Goal: Information Seeking & Learning: Compare options

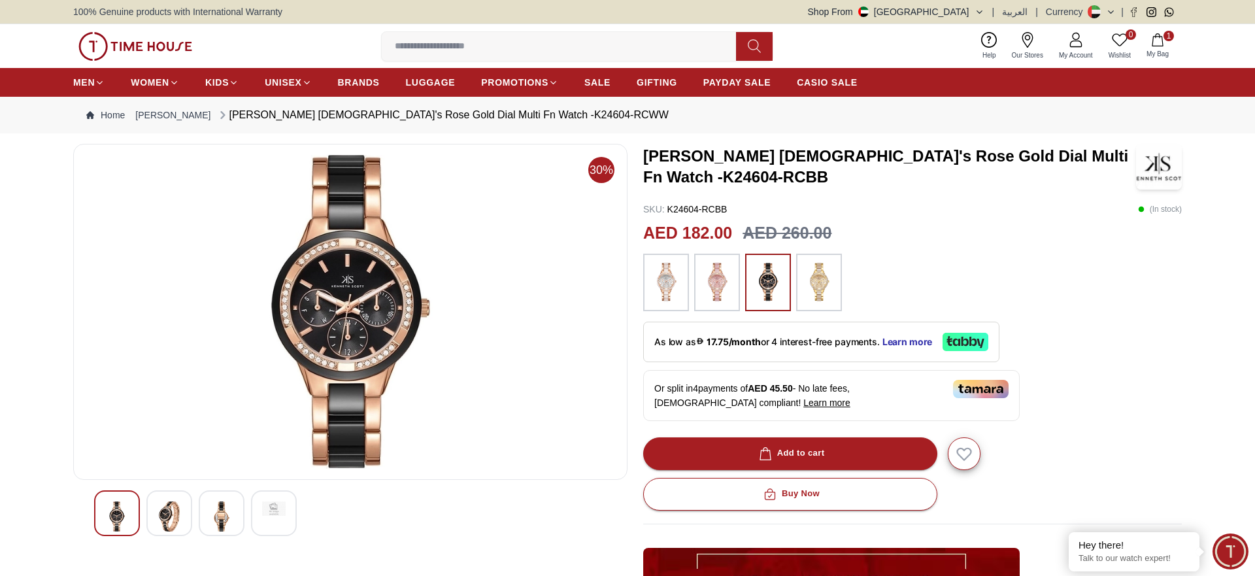
click at [815, 286] on img at bounding box center [819, 282] width 33 height 44
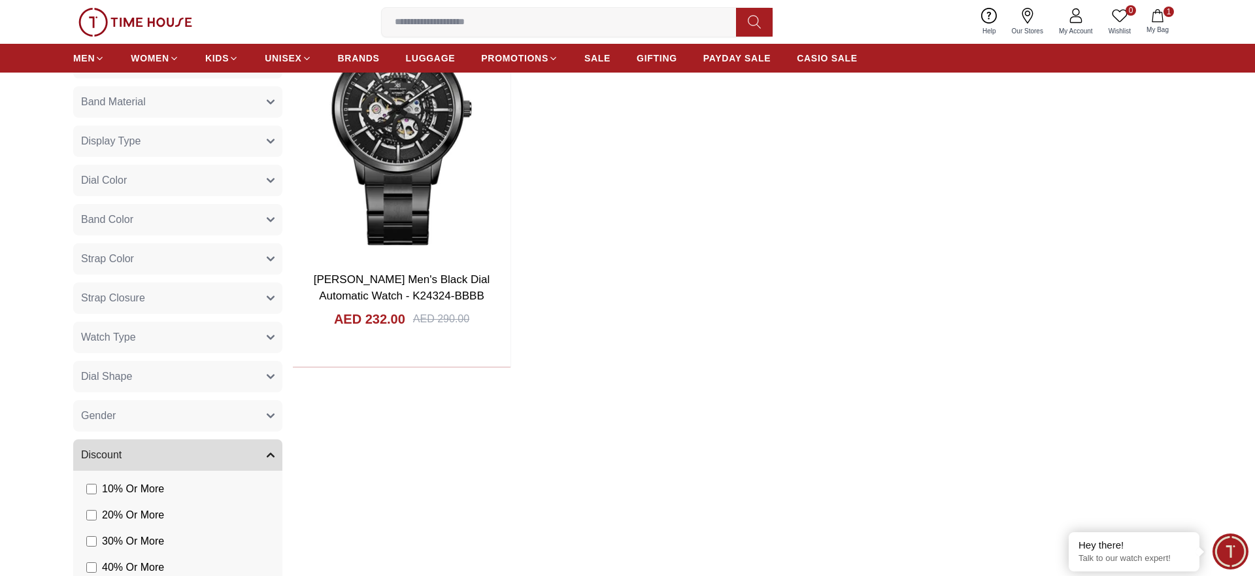
scroll to position [562, 0]
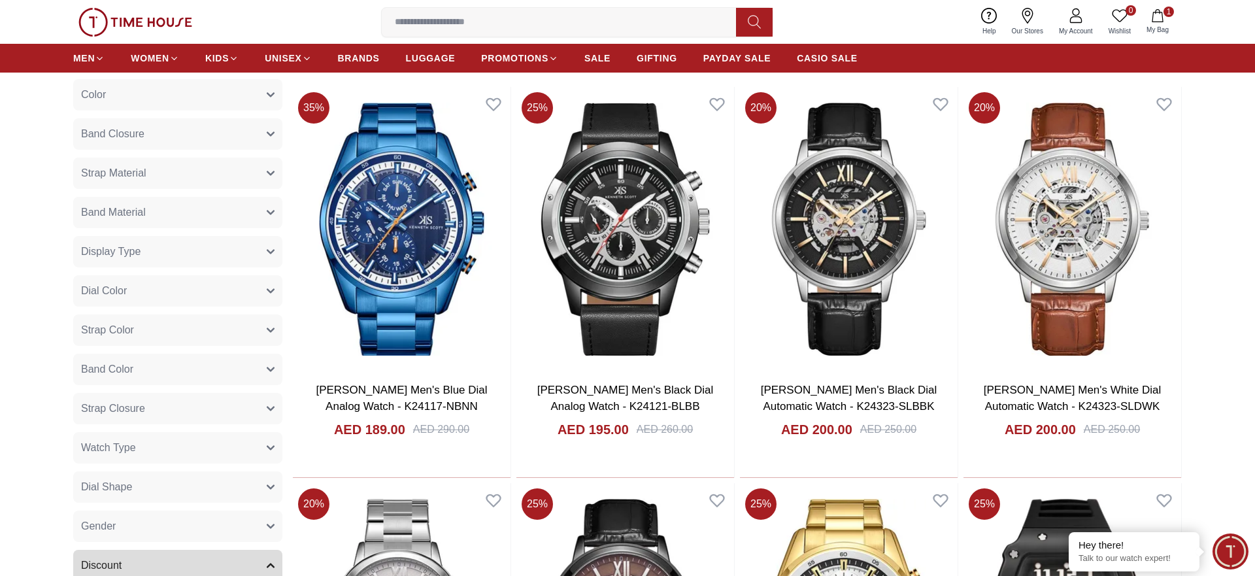
scroll to position [385, 0]
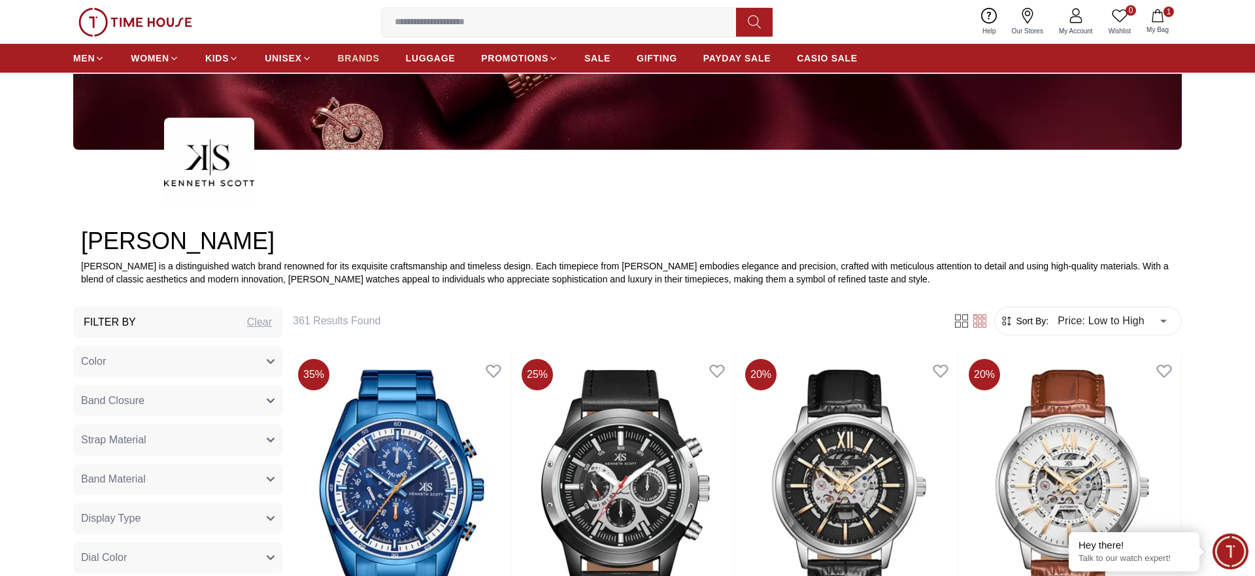
click at [364, 63] on span "BRANDS" at bounding box center [359, 58] width 42 height 13
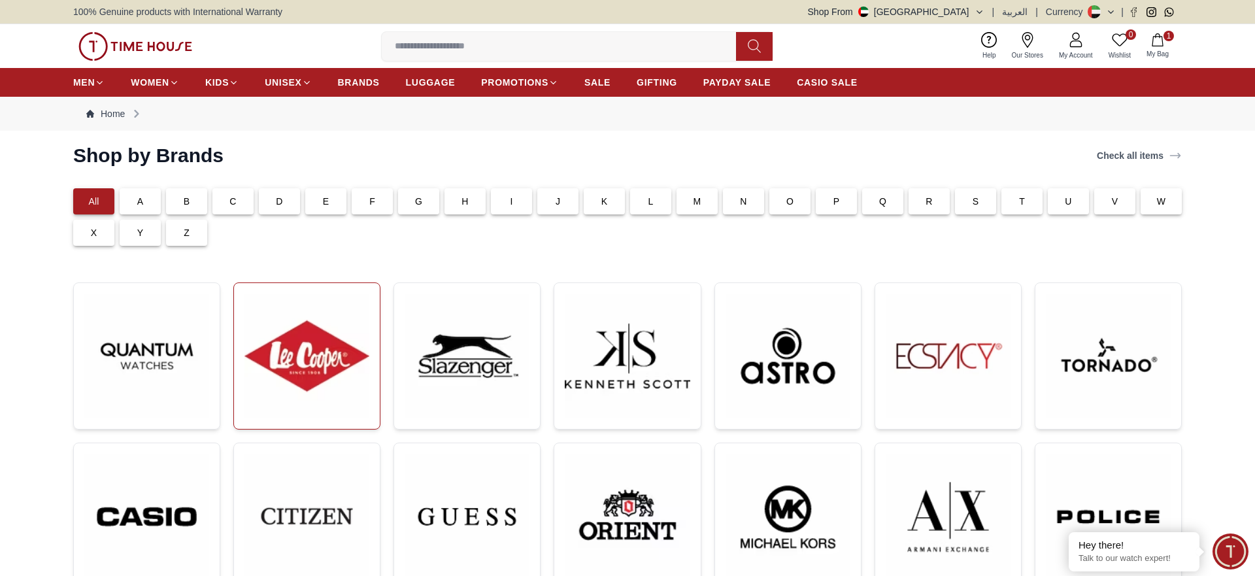
click at [306, 382] on img at bounding box center [307, 356] width 125 height 125
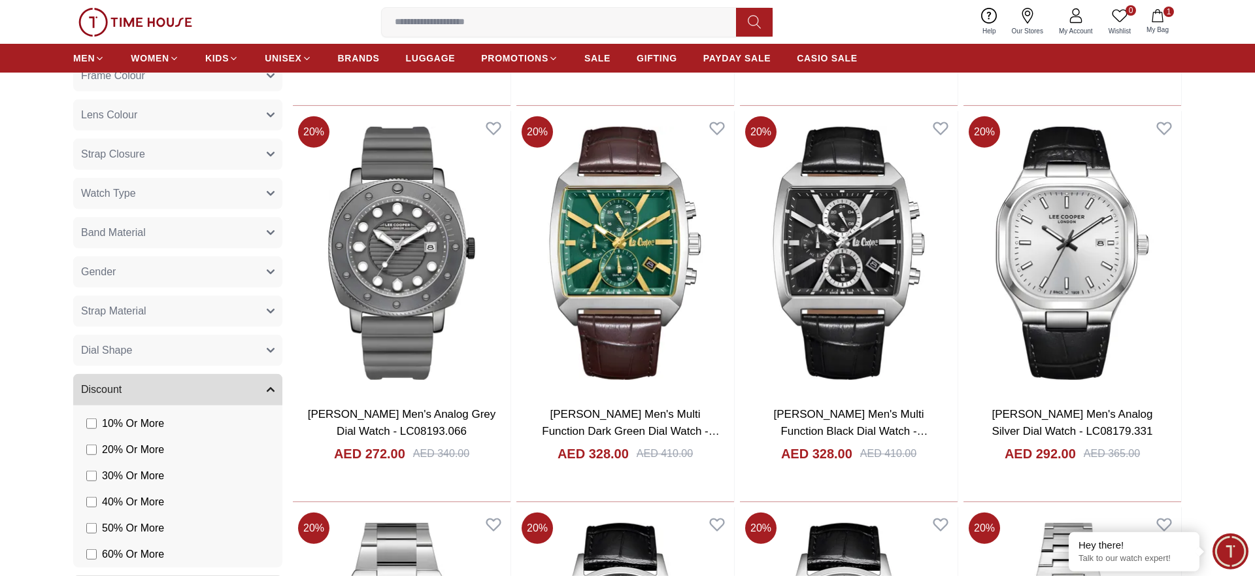
scroll to position [960, 0]
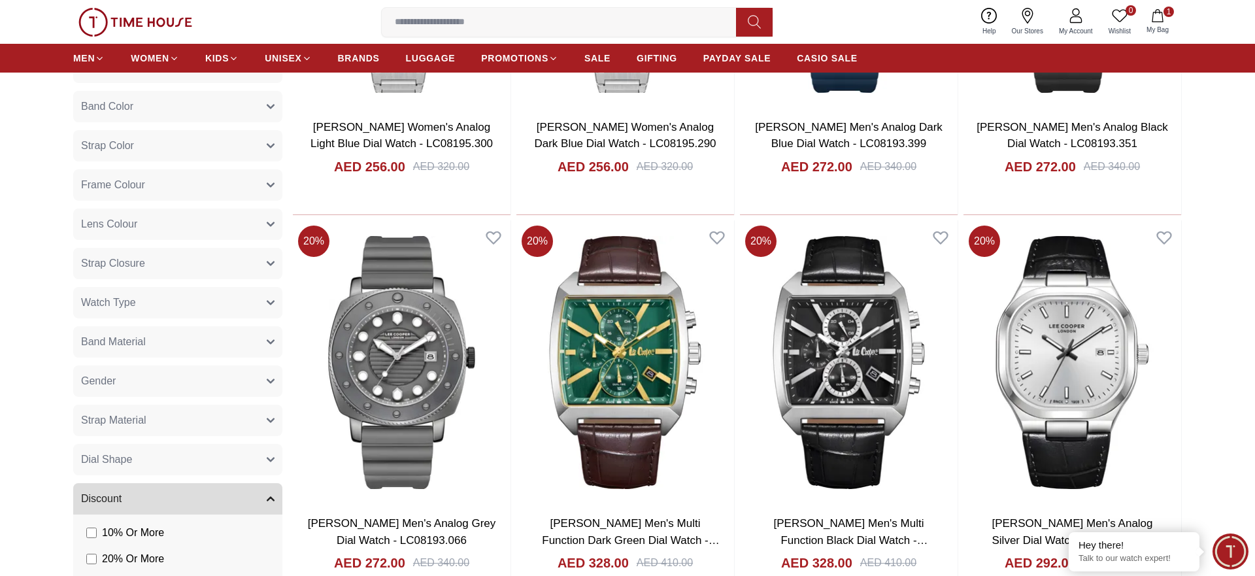
click at [135, 396] on button "Gender" at bounding box center [177, 380] width 209 height 31
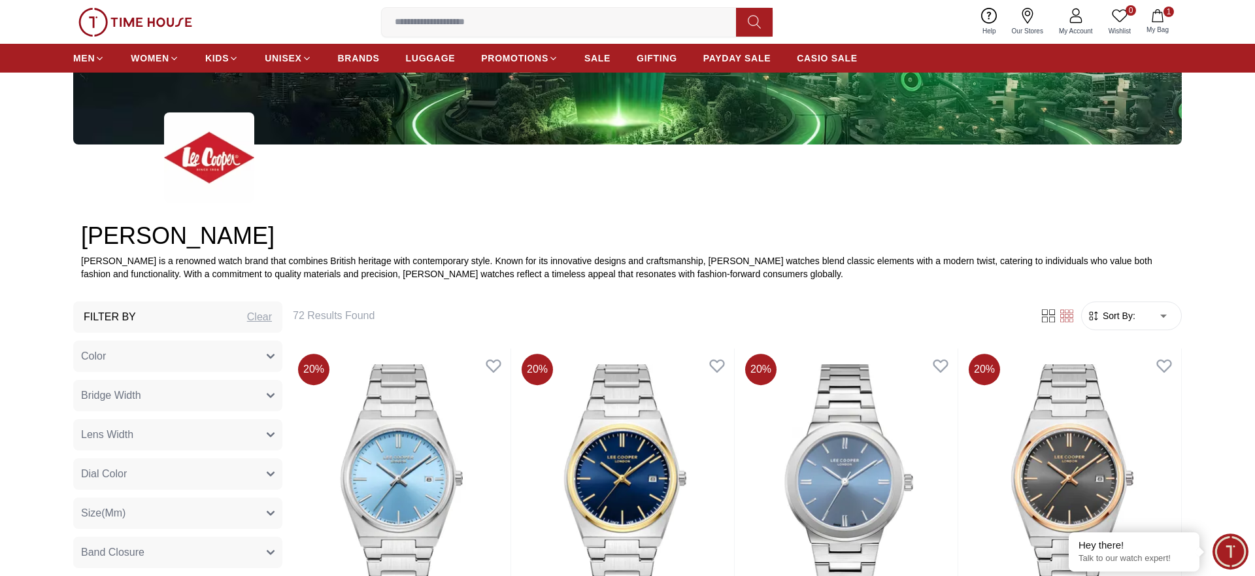
scroll to position [467, 0]
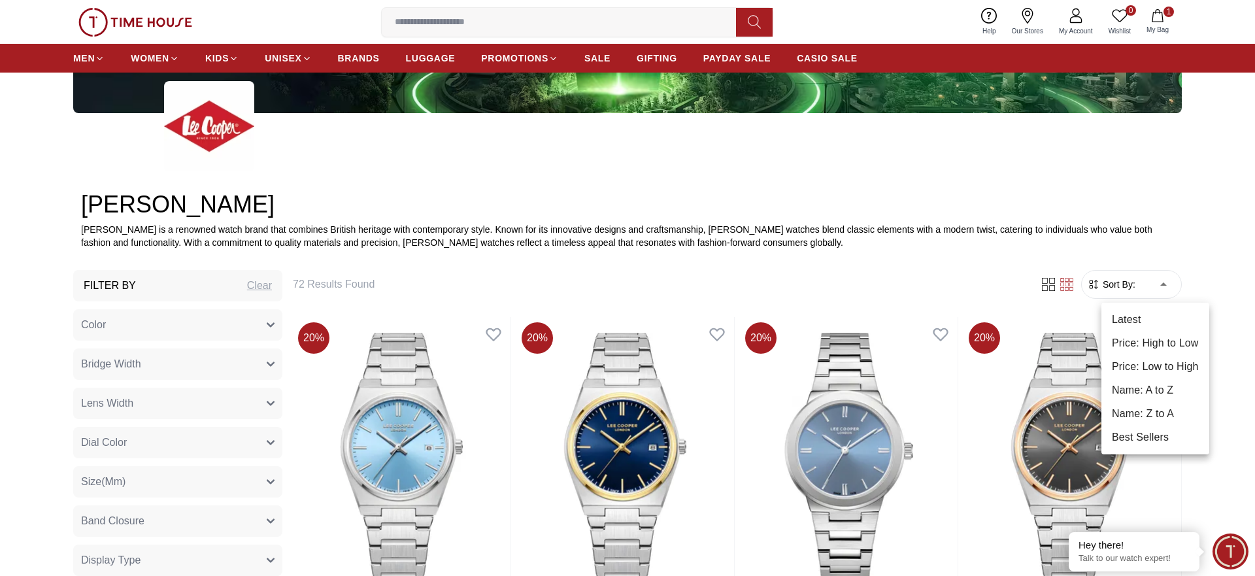
click at [1161, 367] on li "Price: Low to High" at bounding box center [1156, 367] width 108 height 24
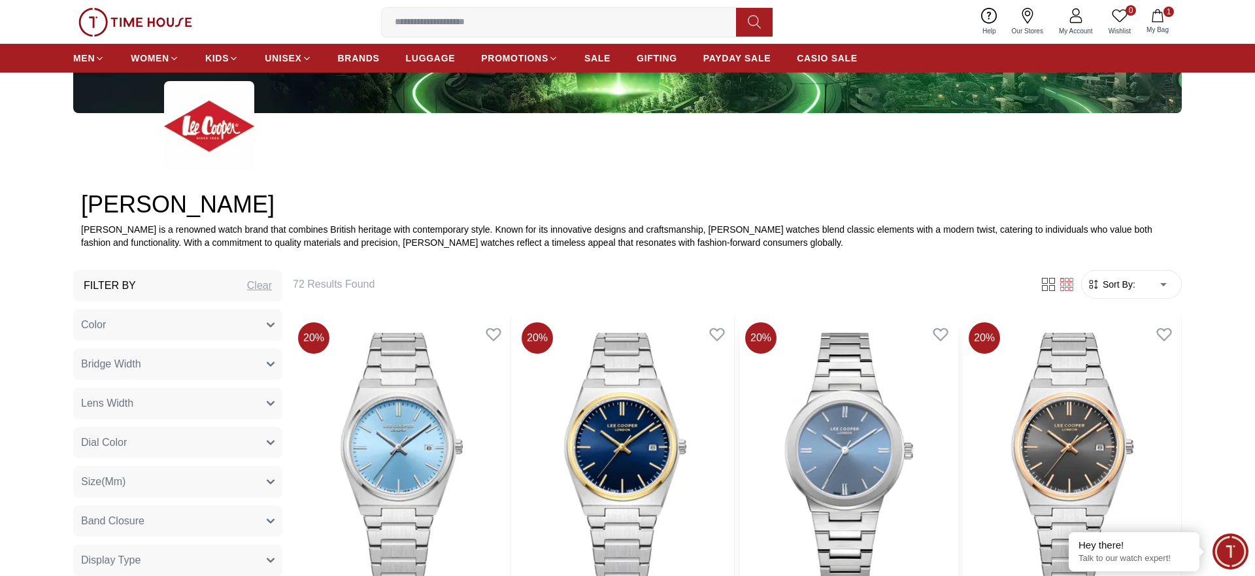
type input "*"
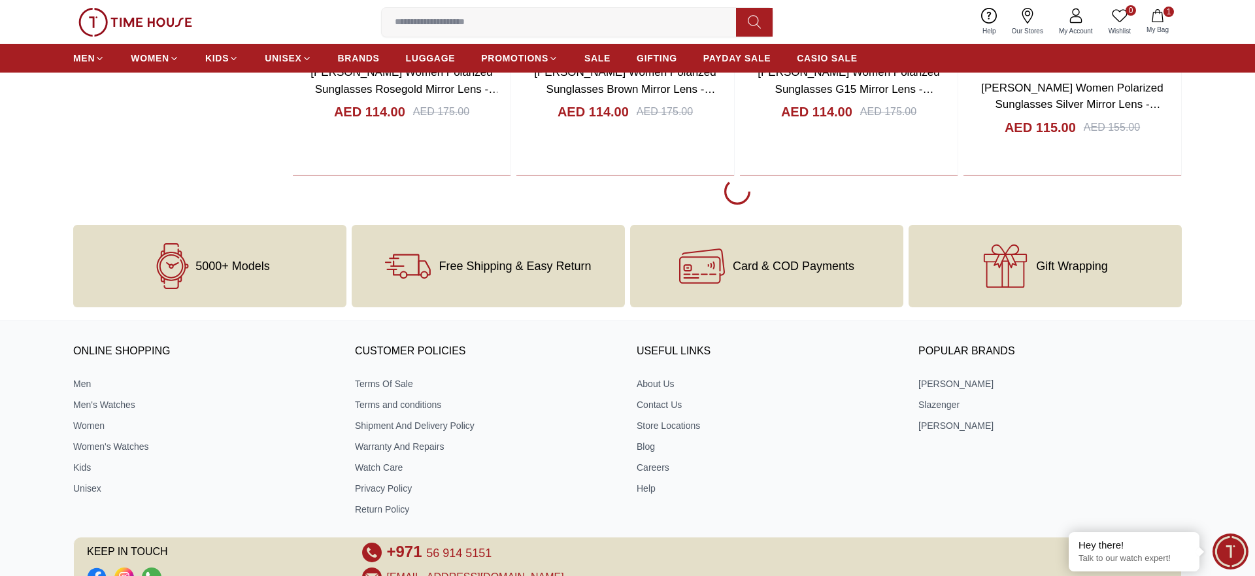
scroll to position [2497, 0]
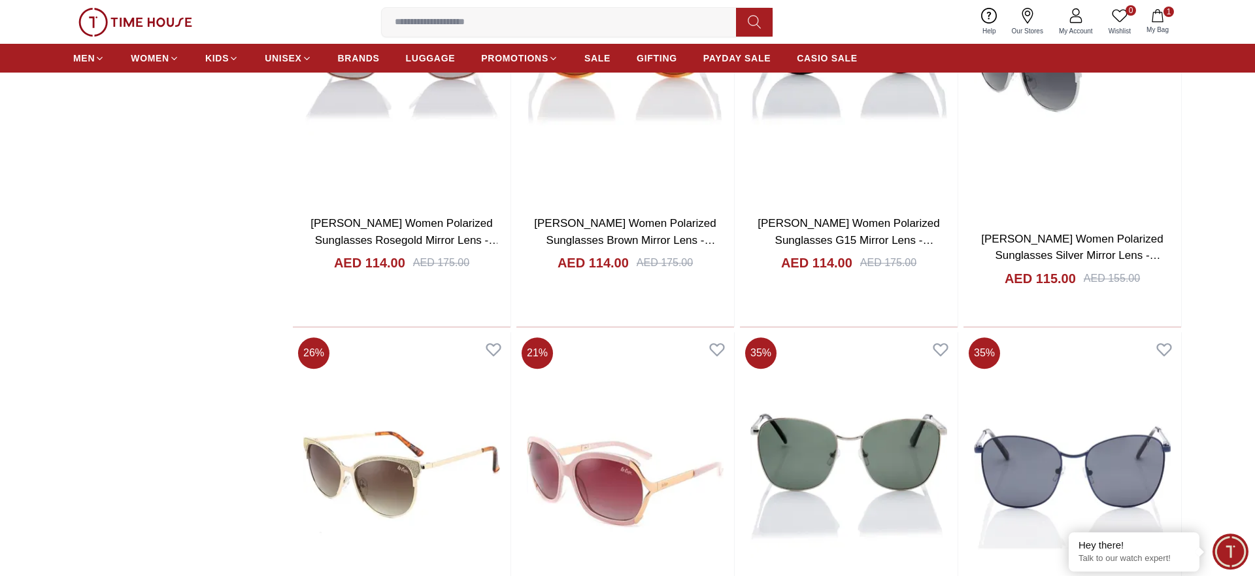
scroll to position [2430, 0]
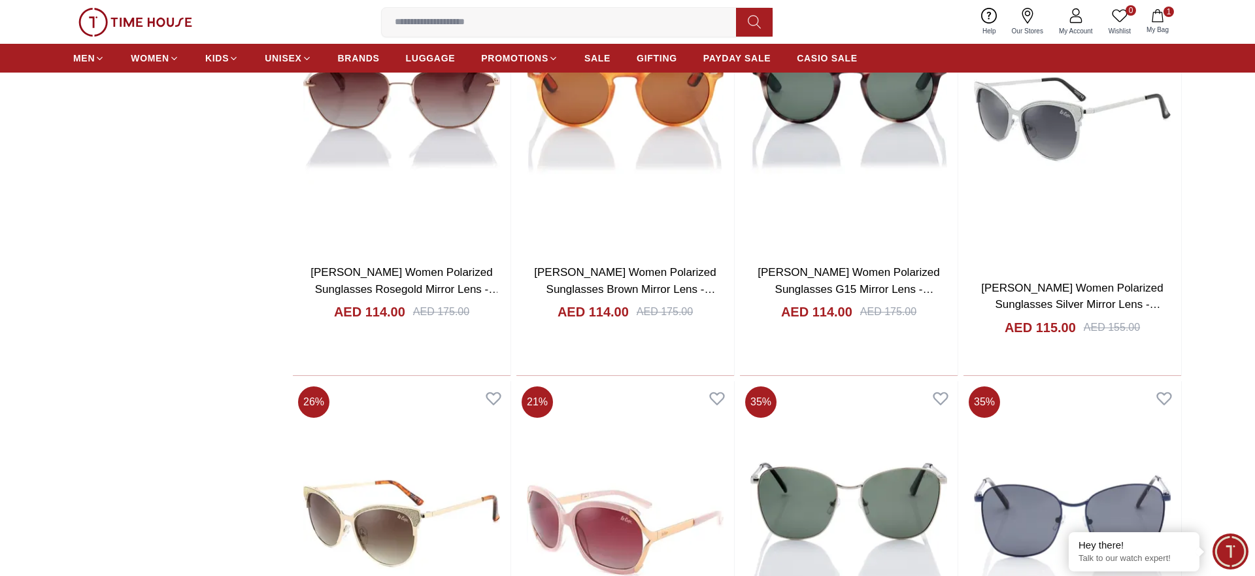
click at [489, 32] on input at bounding box center [564, 22] width 365 height 26
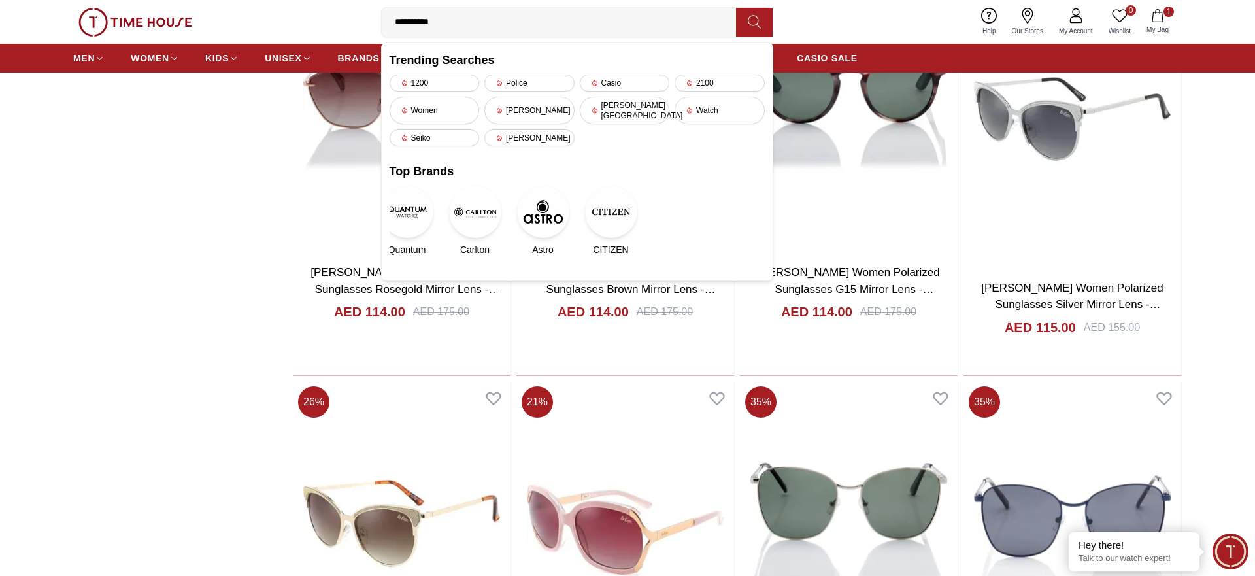
type input "**********"
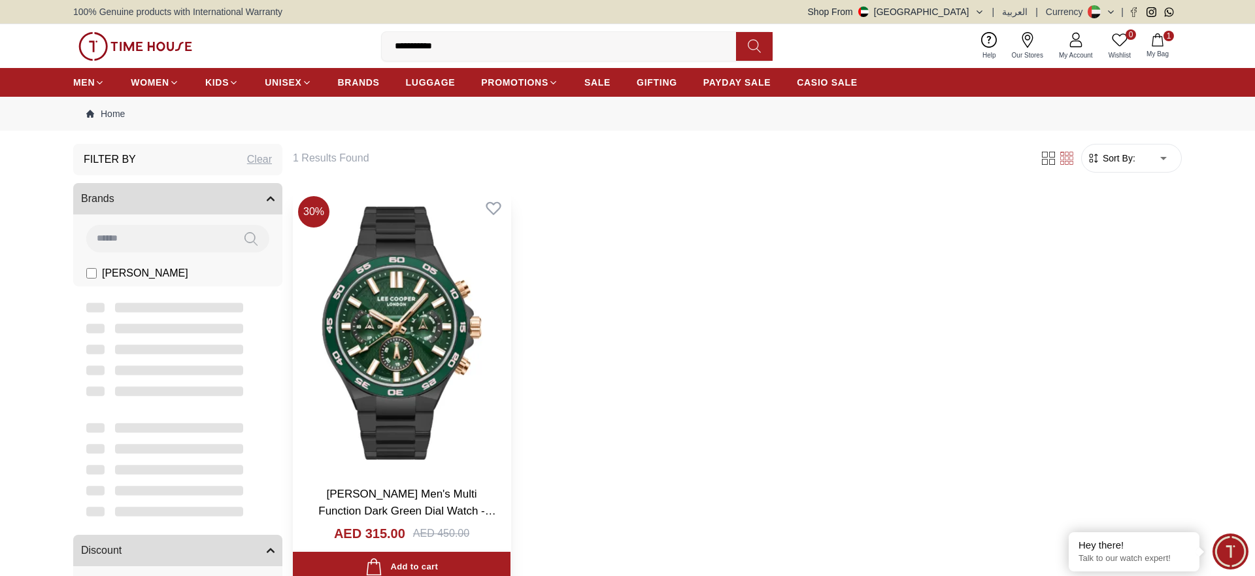
click at [450, 300] on img at bounding box center [402, 333] width 218 height 284
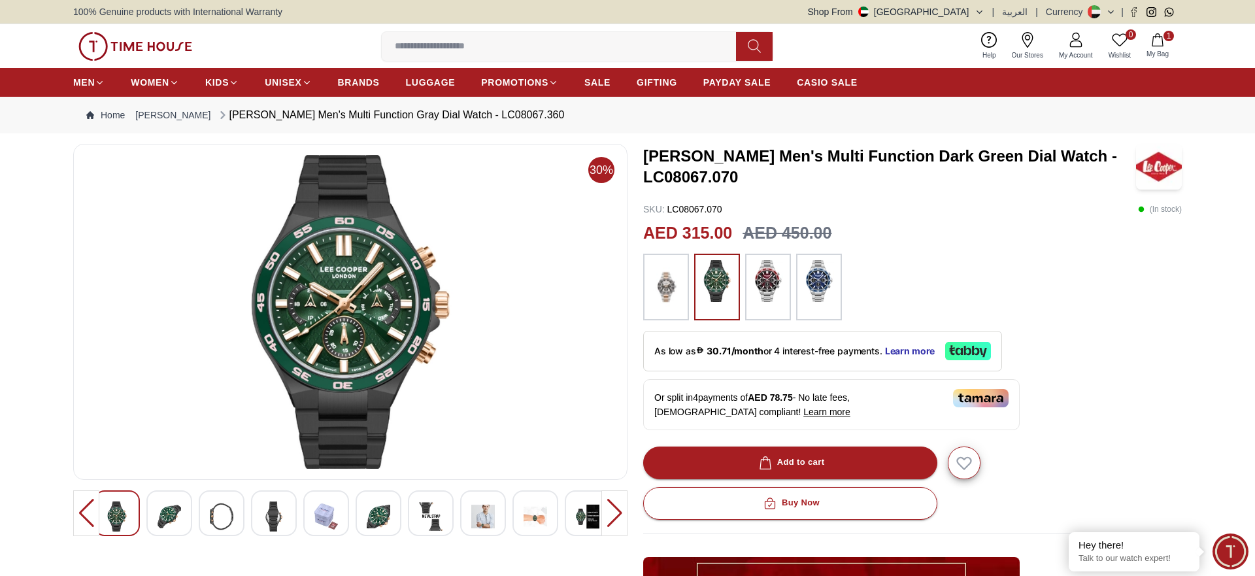
click at [439, 42] on input at bounding box center [564, 46] width 365 height 26
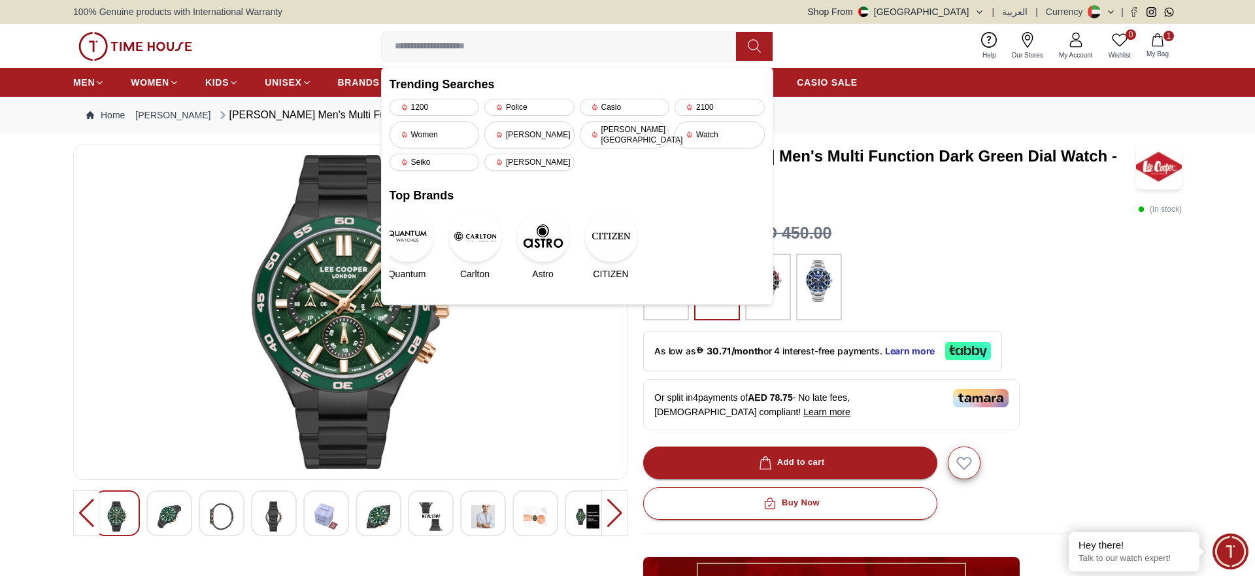
paste input "**********"
type input "**********"
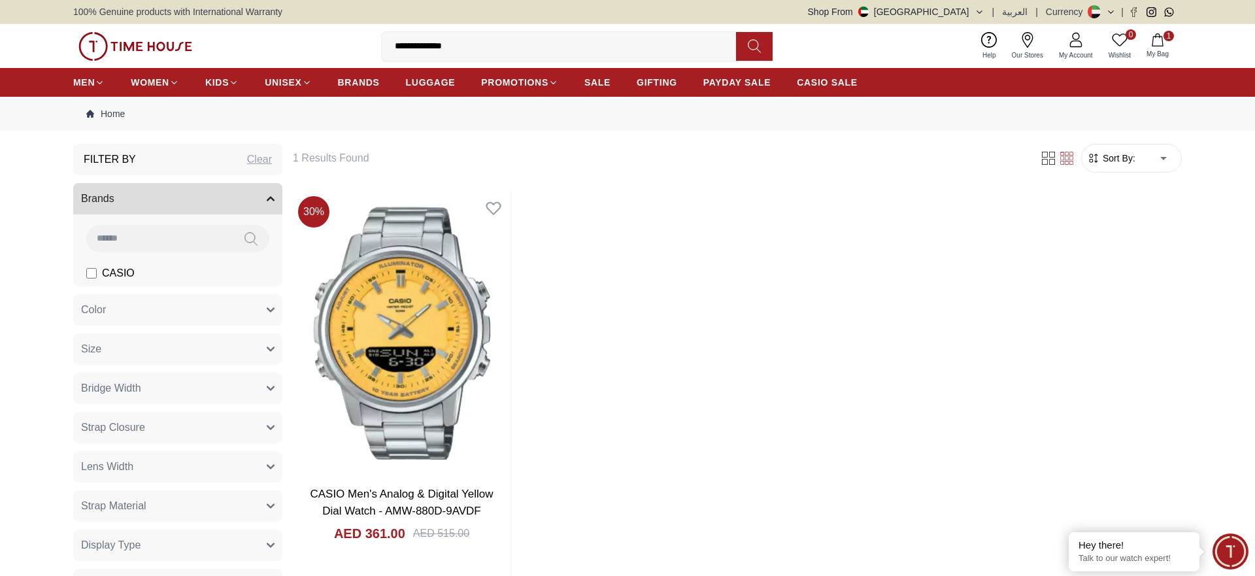
drag, startPoint x: 494, startPoint y: 46, endPoint x: 395, endPoint y: 40, distance: 99.6
click at [395, 40] on input "**********" at bounding box center [564, 46] width 365 height 26
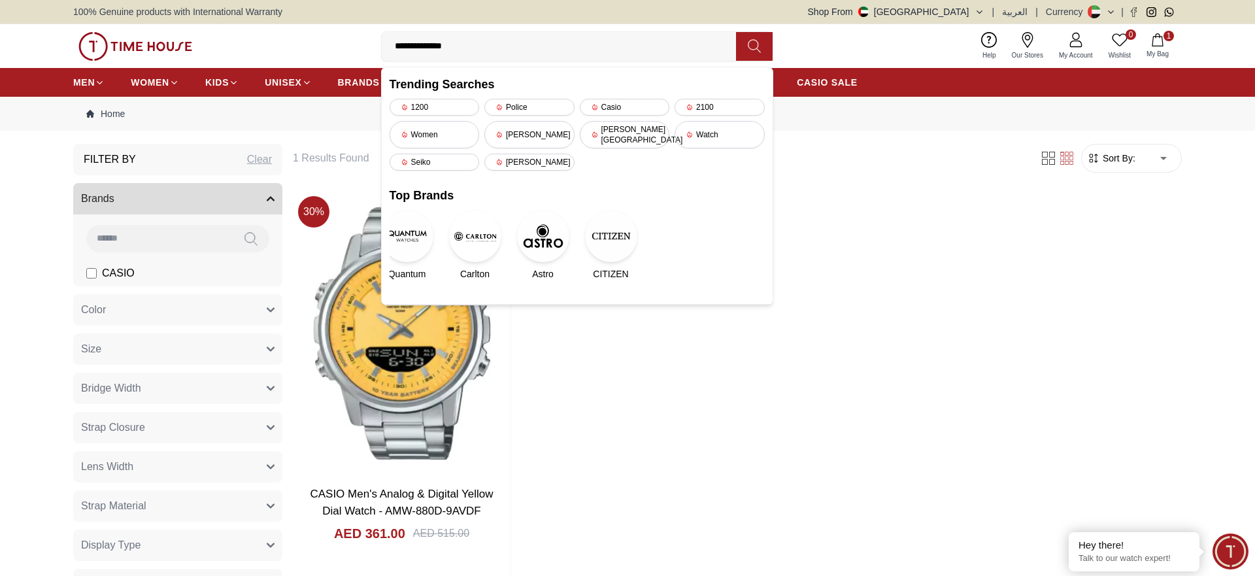
paste input
type input "**********"
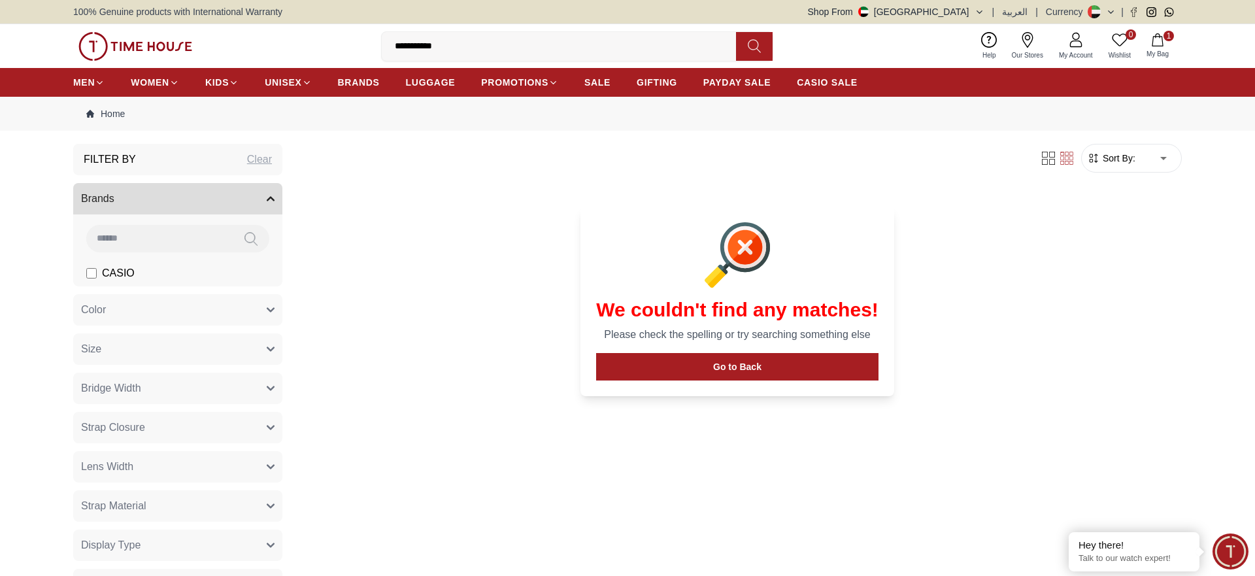
click at [981, 14] on icon "button" at bounding box center [980, 12] width 10 height 10
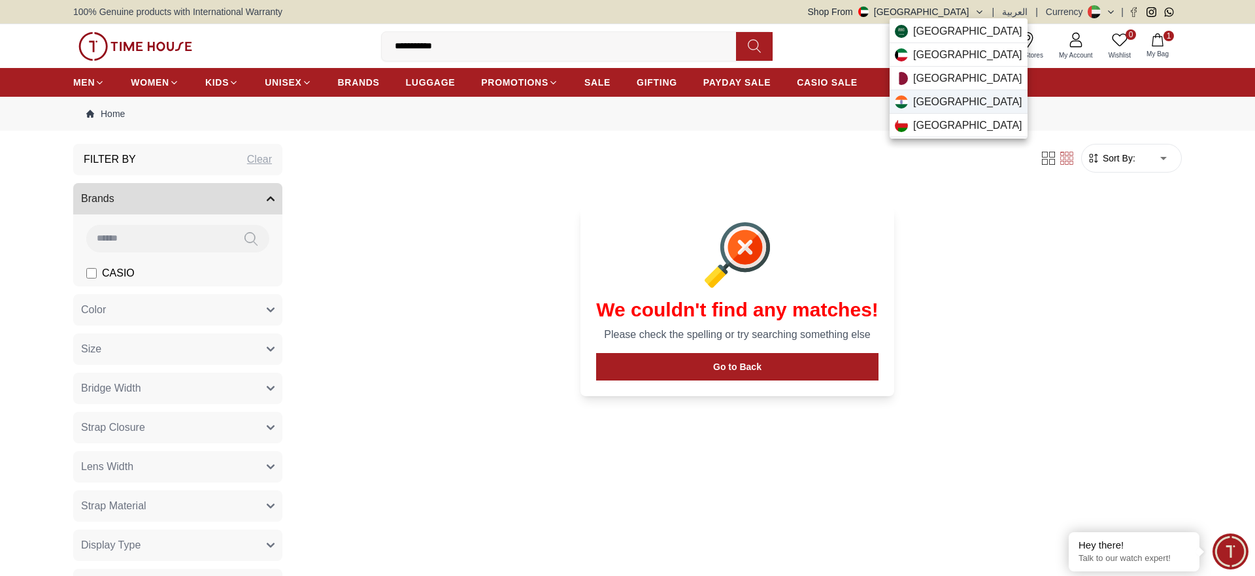
click at [945, 107] on div "[GEOGRAPHIC_DATA]" at bounding box center [959, 102] width 138 height 24
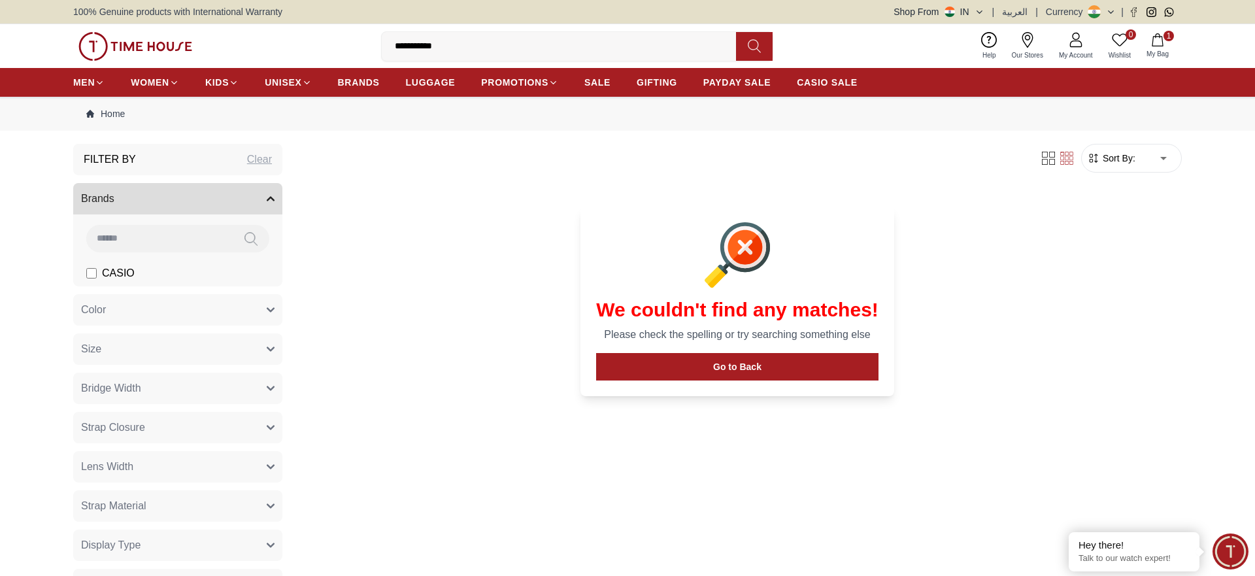
drag, startPoint x: 371, startPoint y: 78, endPoint x: 395, endPoint y: 129, distance: 56.4
click at [373, 81] on span "BRANDS" at bounding box center [359, 82] width 42 height 13
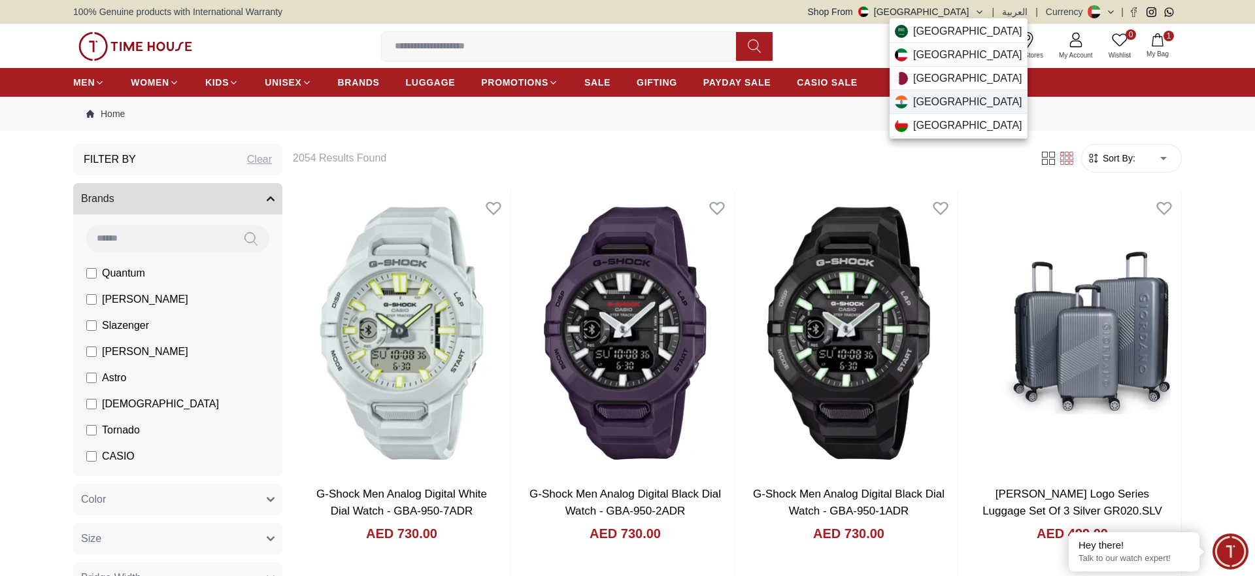
click at [938, 107] on div "[GEOGRAPHIC_DATA]" at bounding box center [959, 102] width 138 height 24
